Goal: Information Seeking & Learning: Learn about a topic

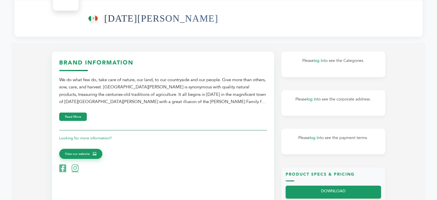
scroll to position [139, 0]
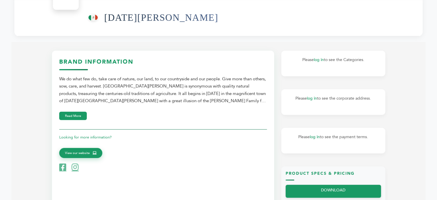
click at [75, 110] on div "Brand Information We do what few do, take care of nature, our land, to our coun…" at bounding box center [163, 114] width 208 height 113
click at [75, 111] on button "Read More" at bounding box center [73, 115] width 28 height 8
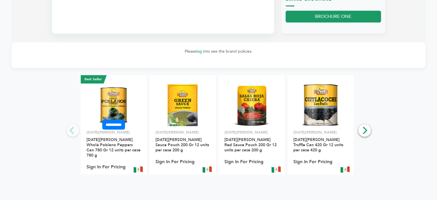
scroll to position [347, 0]
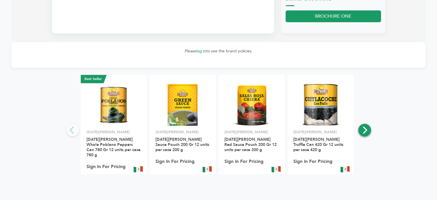
click at [363, 131] on icon "Next" at bounding box center [363, 129] width 7 height 7
click at [364, 132] on icon "Next" at bounding box center [365, 129] width 5 height 7
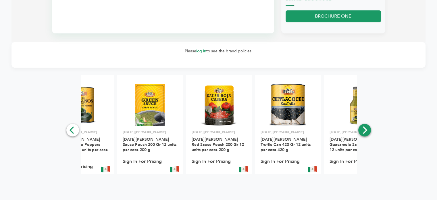
click at [364, 132] on icon "Next" at bounding box center [365, 129] width 5 height 7
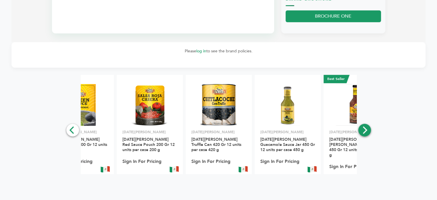
click at [364, 132] on icon "Next" at bounding box center [365, 129] width 5 height 7
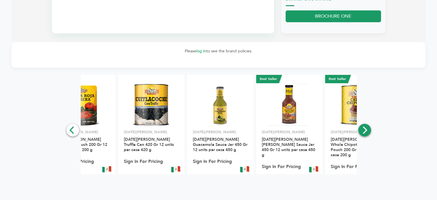
click at [364, 132] on icon "Next" at bounding box center [365, 129] width 5 height 7
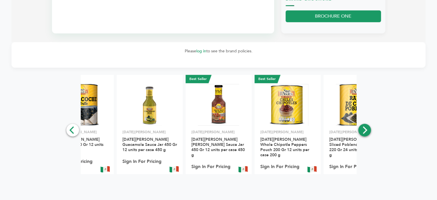
click at [364, 132] on icon "Next" at bounding box center [365, 129] width 5 height 7
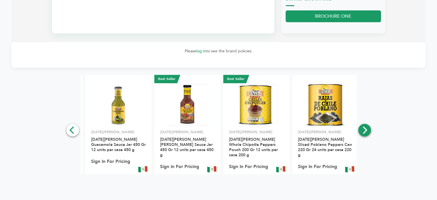
click at [364, 132] on icon "Next" at bounding box center [365, 129] width 5 height 7
